Goal: Go to known website: Go to known website

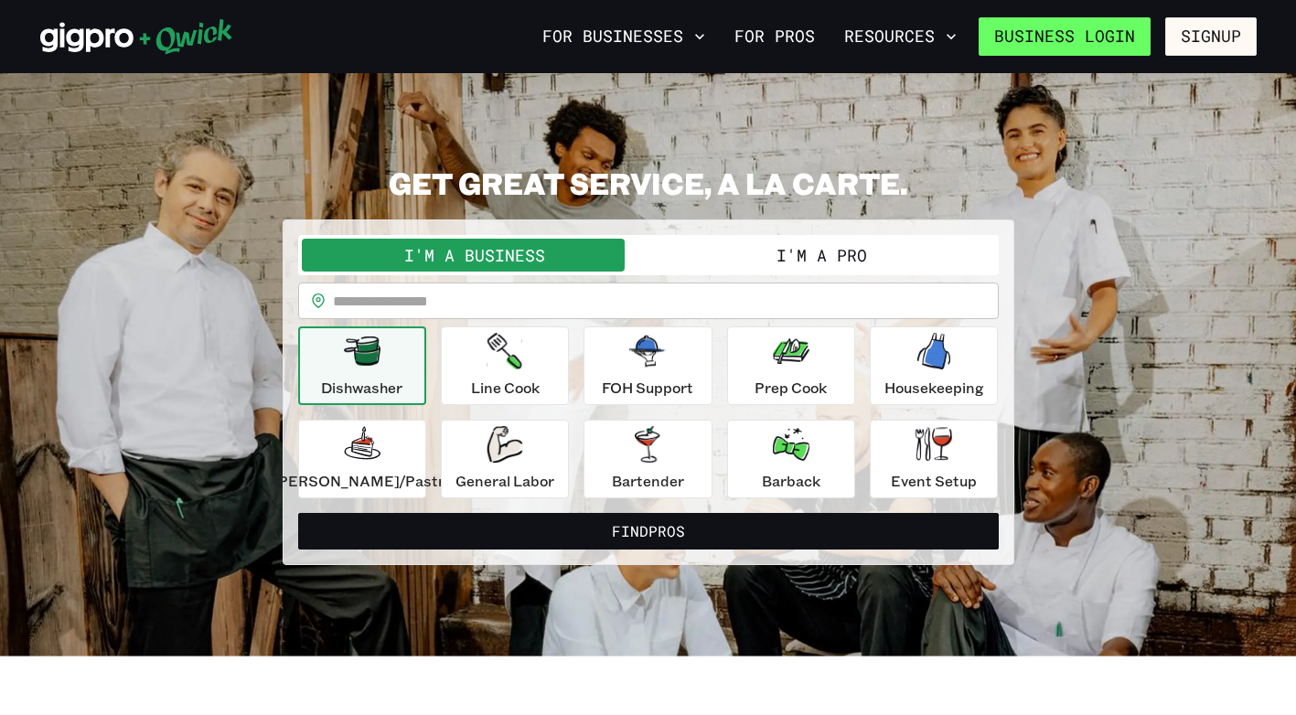
click at [1097, 41] on link "Business Login" at bounding box center [1065, 36] width 172 height 38
click at [1040, 40] on link "Business Login" at bounding box center [1065, 36] width 172 height 38
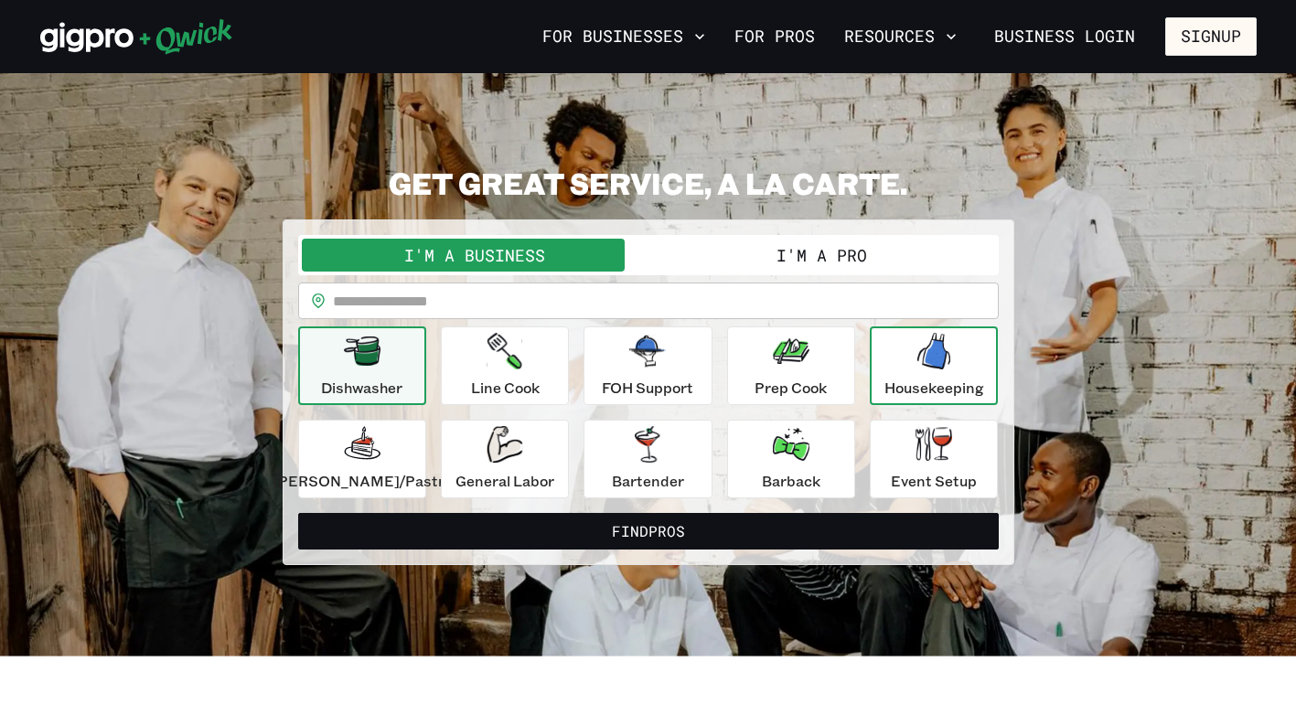
click at [918, 360] on icon "button" at bounding box center [934, 351] width 33 height 37
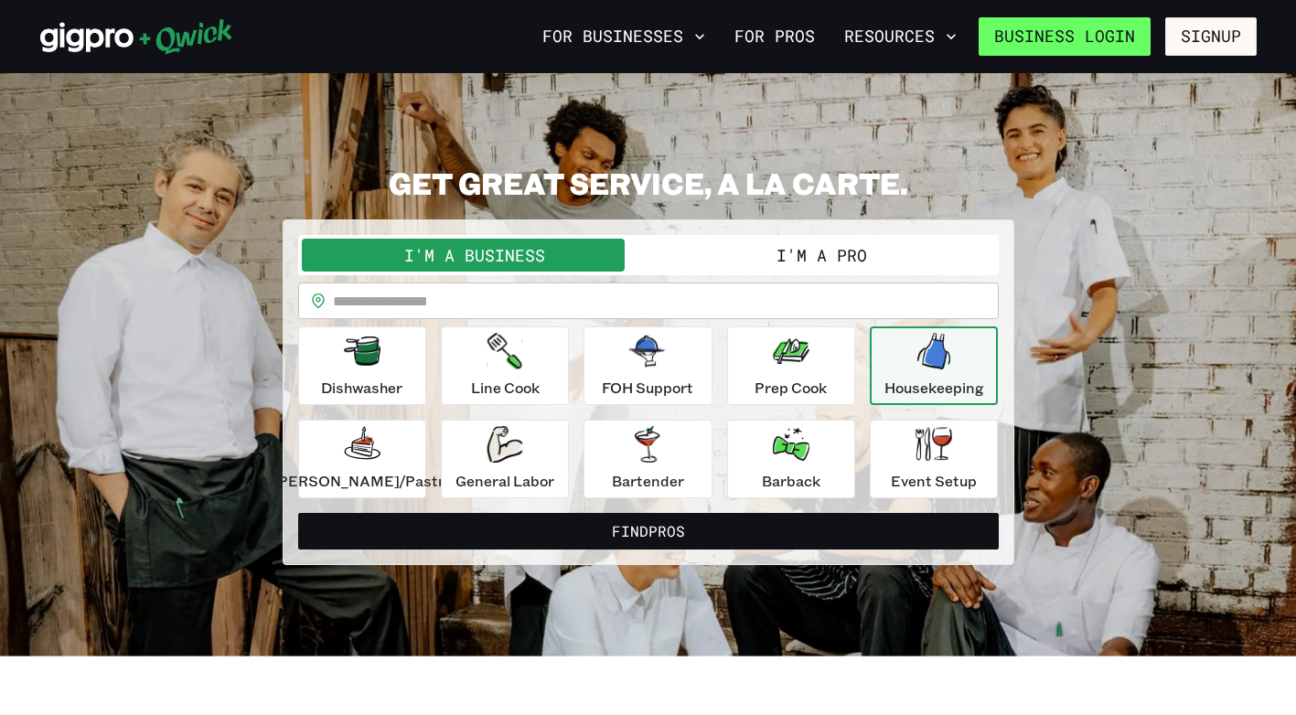
click at [1029, 48] on link "Business Login" at bounding box center [1065, 36] width 172 height 38
